Goal: Use online tool/utility: Utilize a website feature to perform a specific function

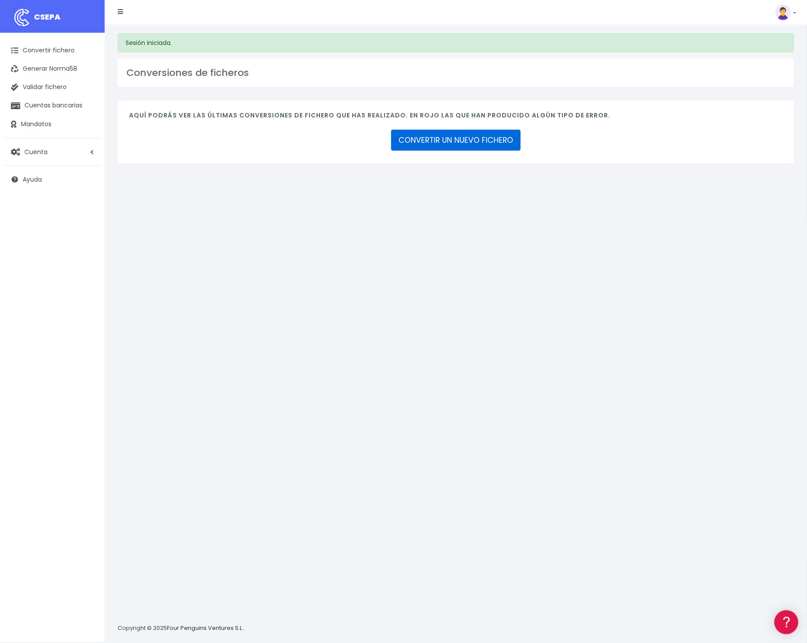
click at [432, 137] on link "CONVERTIR UN NUEVO FICHERO" at bounding box center [456, 140] width 130 height 21
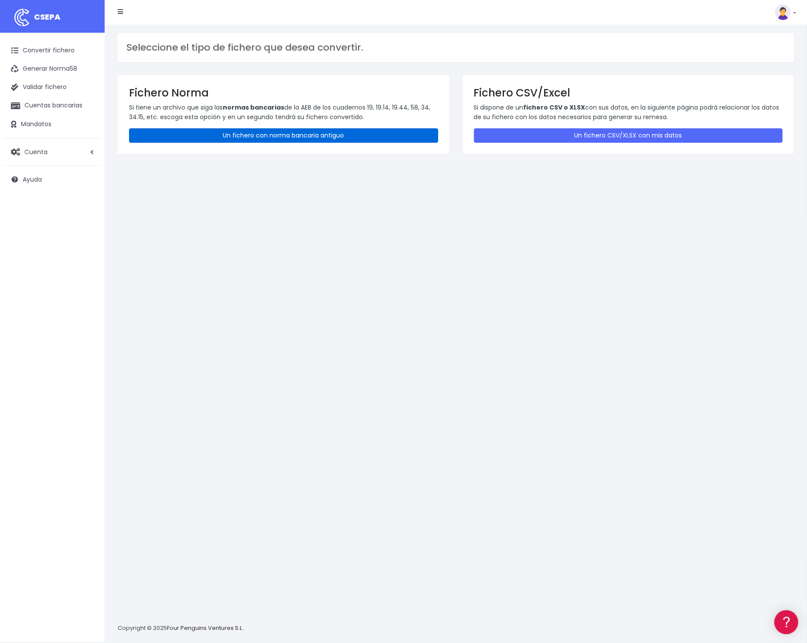
click at [270, 134] on link "Un fichero con norma bancaria antiguo" at bounding box center [283, 135] width 309 height 14
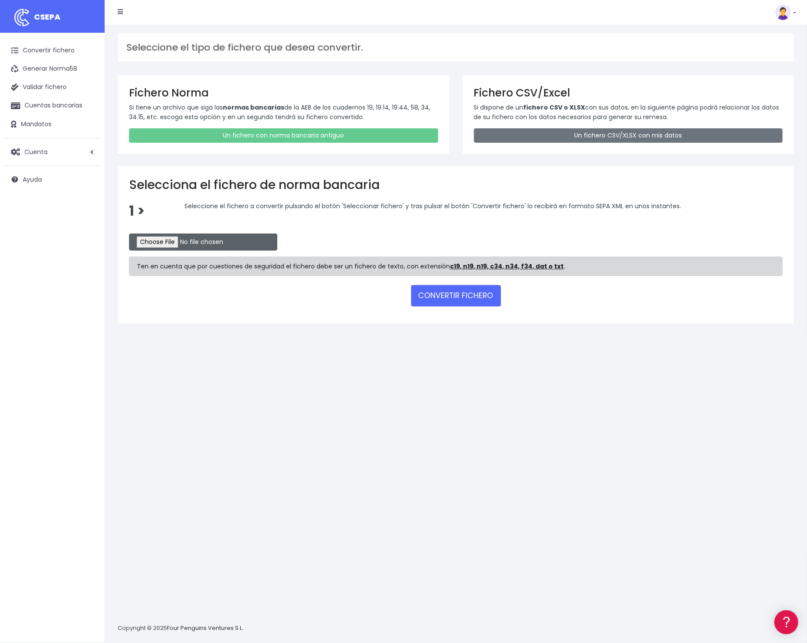
click at [162, 245] on input "file" at bounding box center [203, 241] width 148 height 17
type input "C:\fakepath\recibos_BBVA.txt"
click at [463, 292] on button "CONVERTIR FICHERO" at bounding box center [456, 295] width 90 height 21
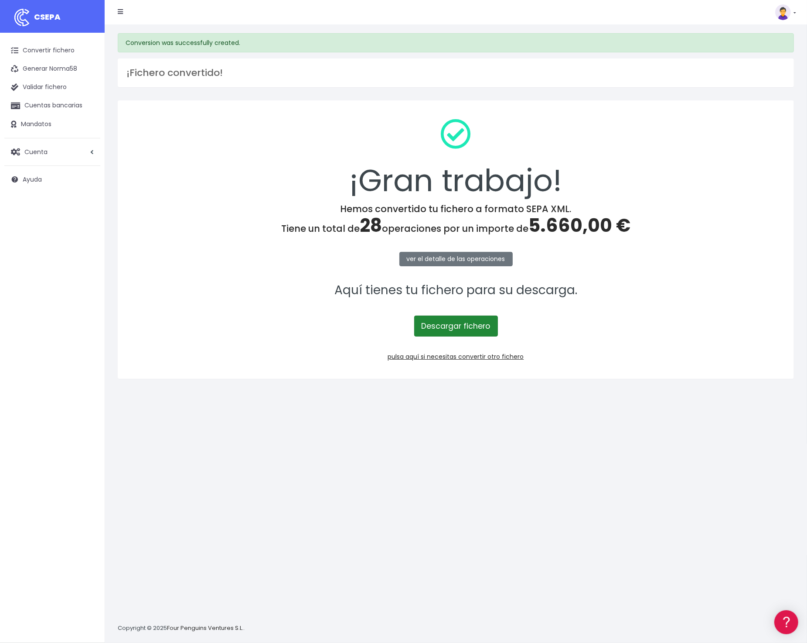
click at [452, 326] on link "Descargar fichero" at bounding box center [456, 325] width 84 height 21
